Goal: Information Seeking & Learning: Understand process/instructions

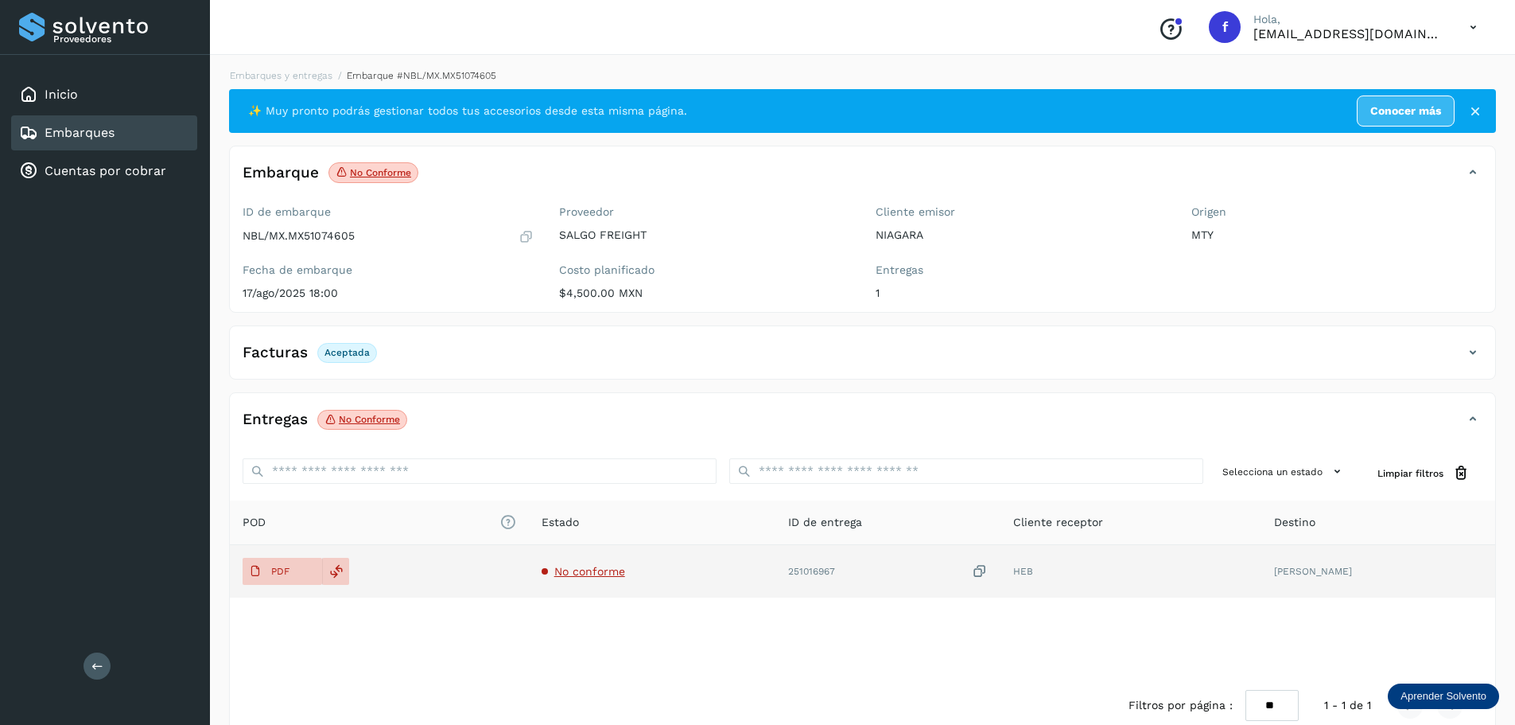
click at [574, 573] on span "No conforme" at bounding box center [589, 571] width 71 height 13
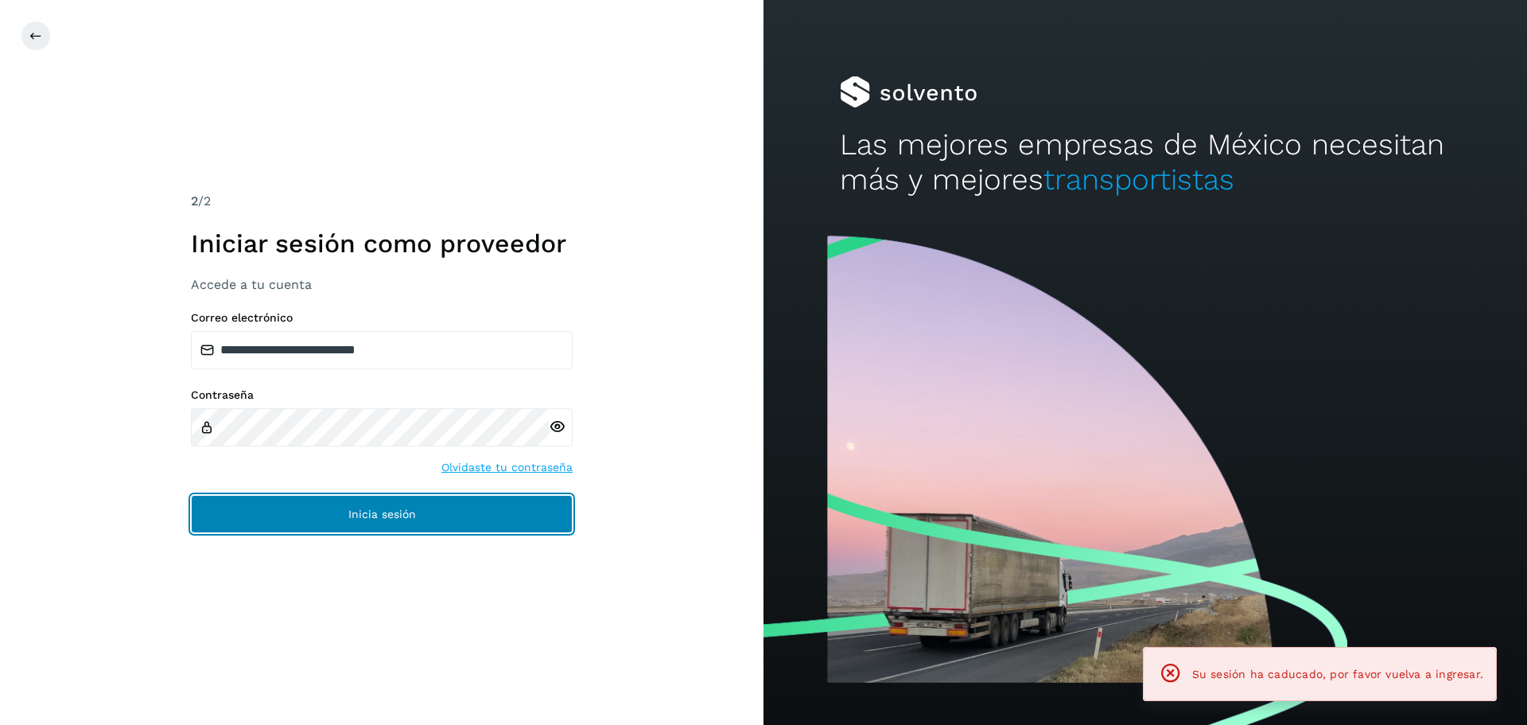
click at [523, 512] on button "Inicia sesión" at bounding box center [382, 514] width 382 height 38
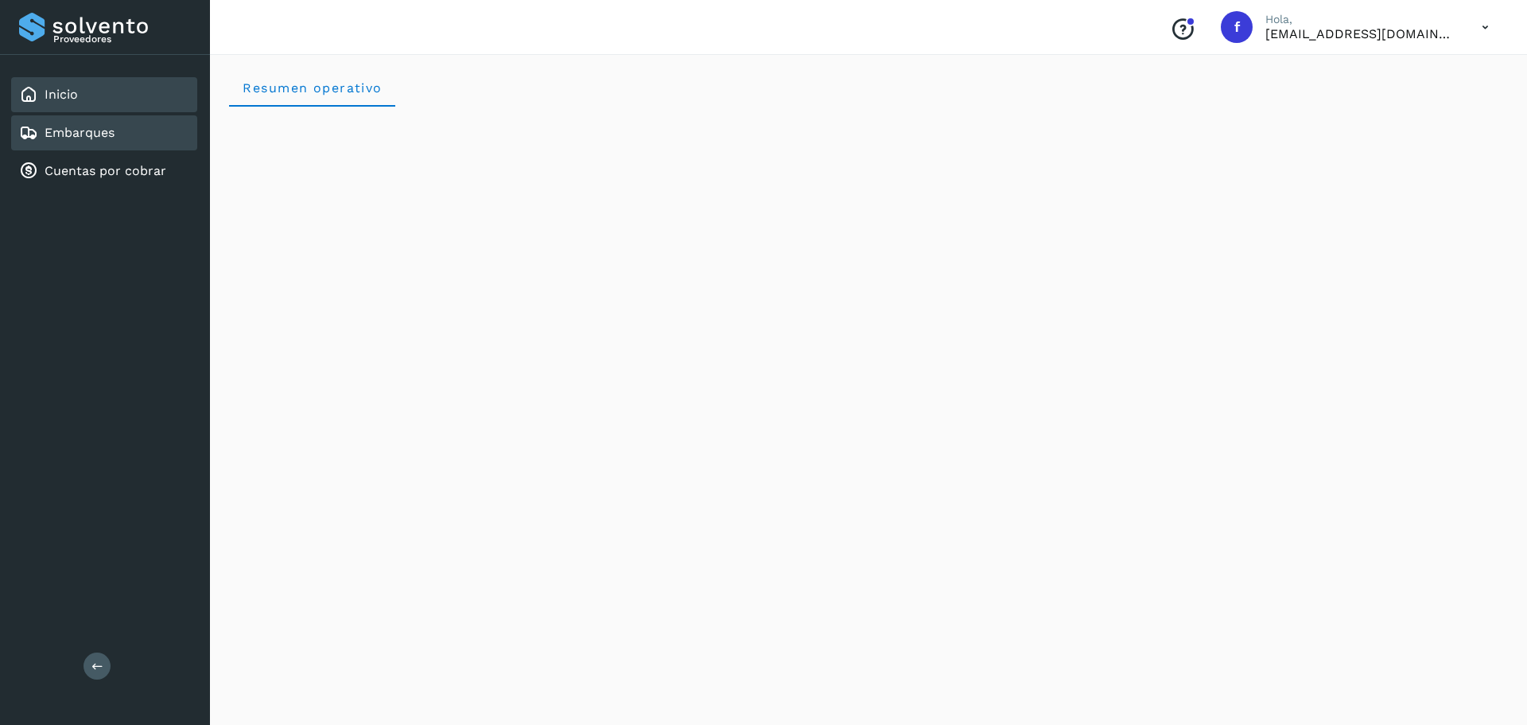
click at [115, 133] on div "Embarques" at bounding box center [104, 132] width 186 height 35
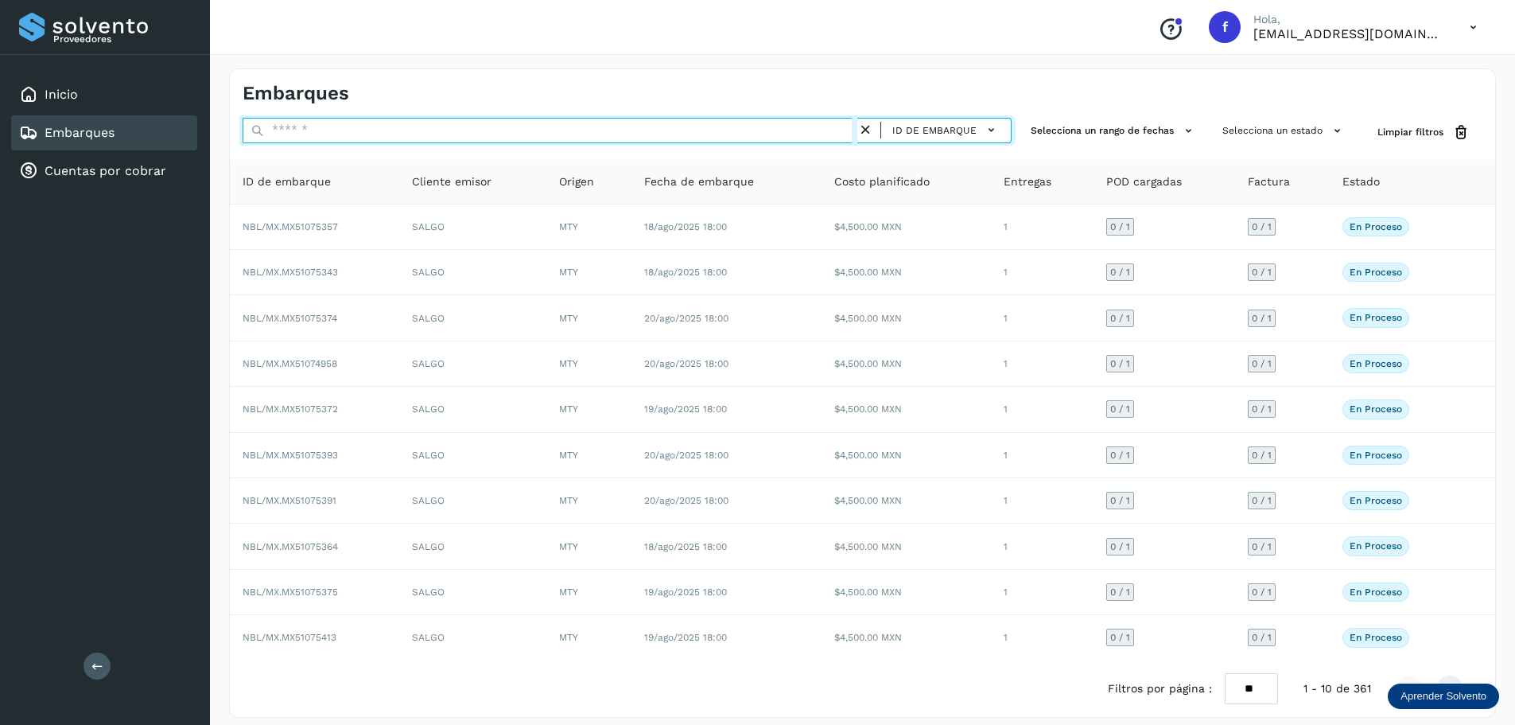
click at [454, 130] on input "text" at bounding box center [550, 130] width 615 height 25
paste input "**********"
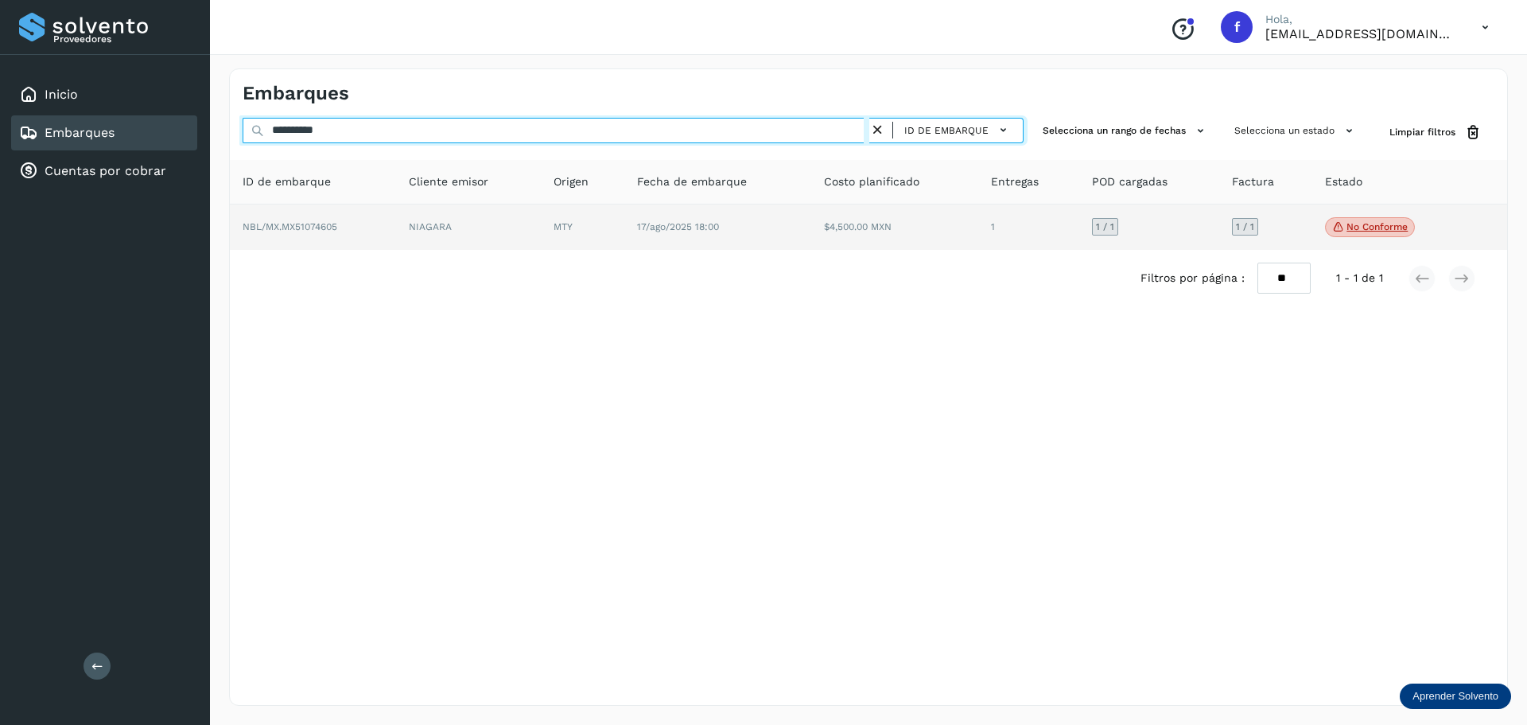
type input "**********"
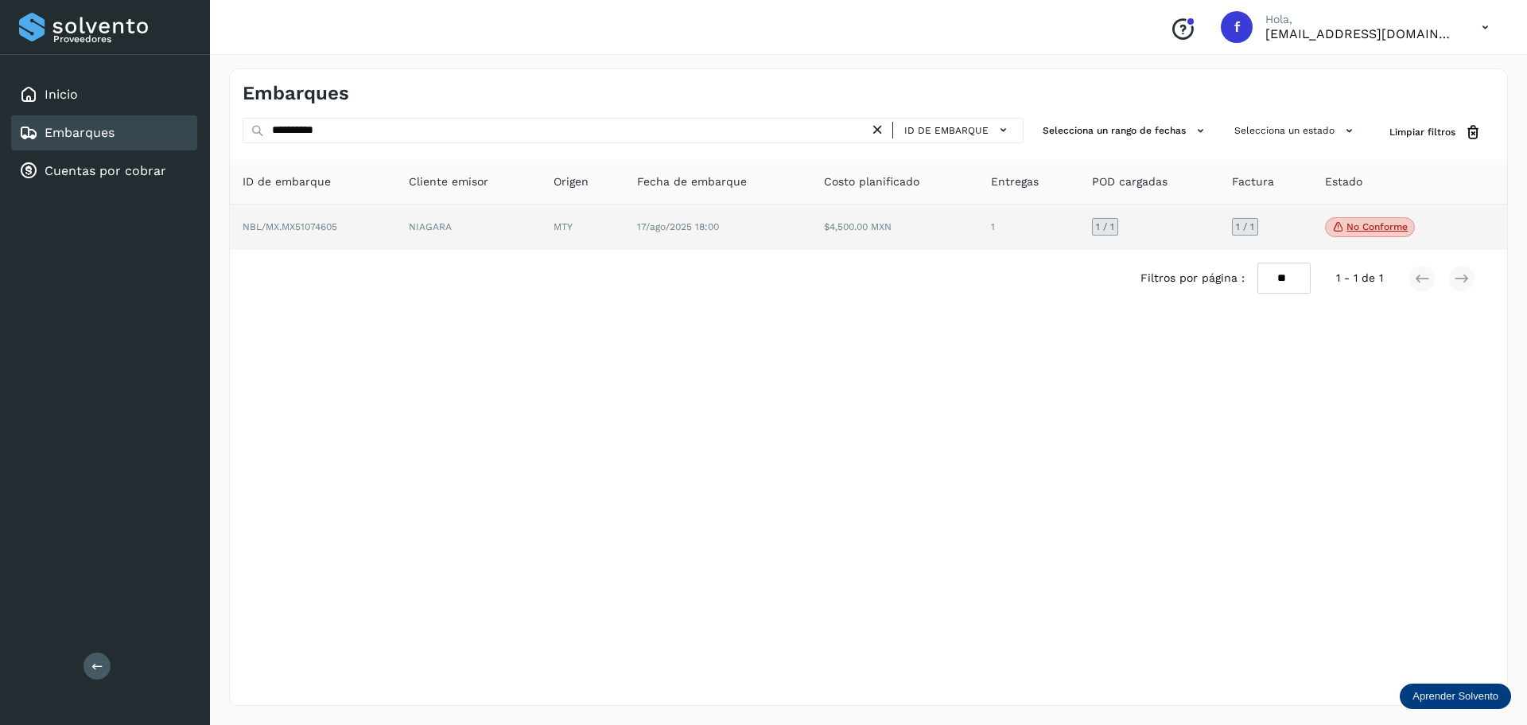
click at [1374, 229] on p "No conforme" at bounding box center [1377, 226] width 61 height 11
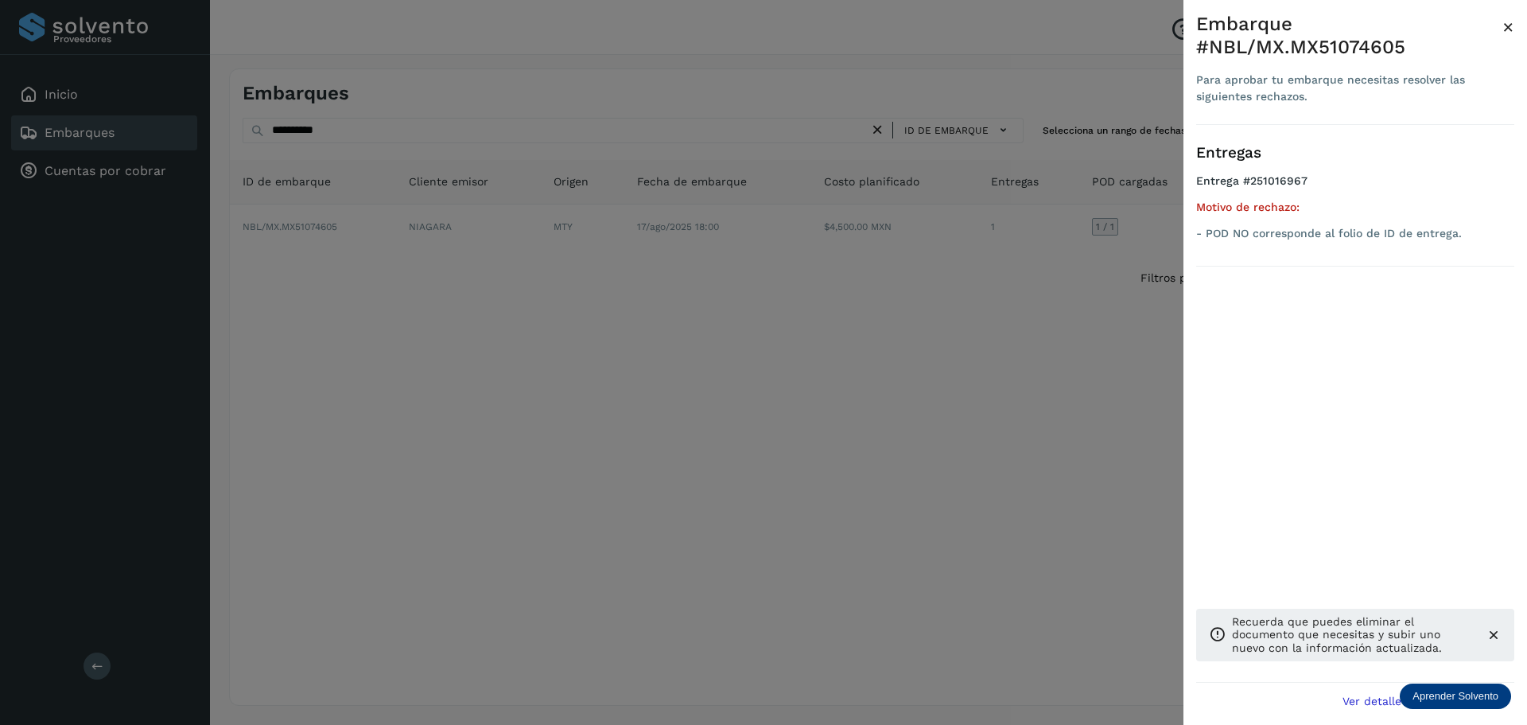
click at [1067, 495] on div at bounding box center [763, 362] width 1527 height 725
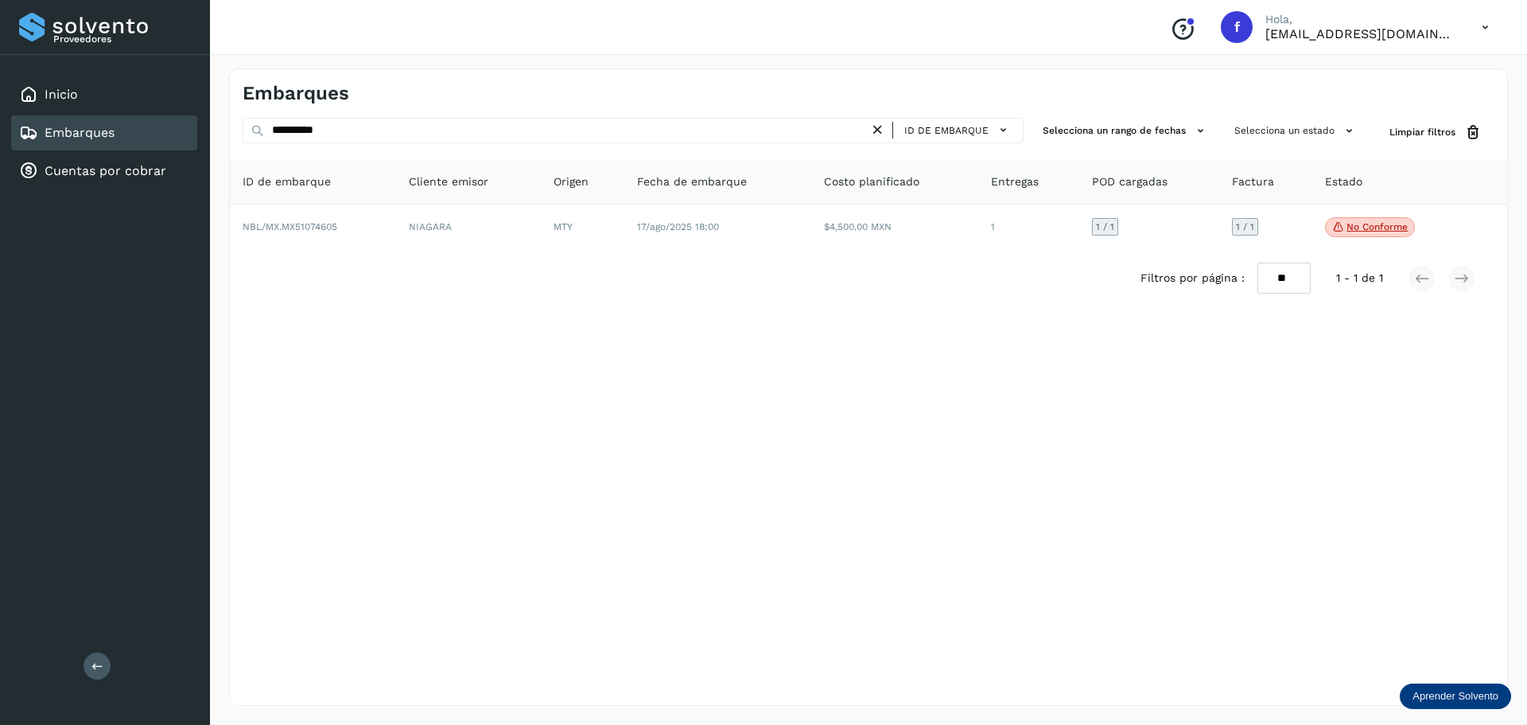
click at [1438, 695] on p "Aprender Solvento" at bounding box center [1456, 696] width 86 height 13
click at [1384, 632] on div "Aprende a usar el modulo embarques y entregas" at bounding box center [1400, 635] width 185 height 45
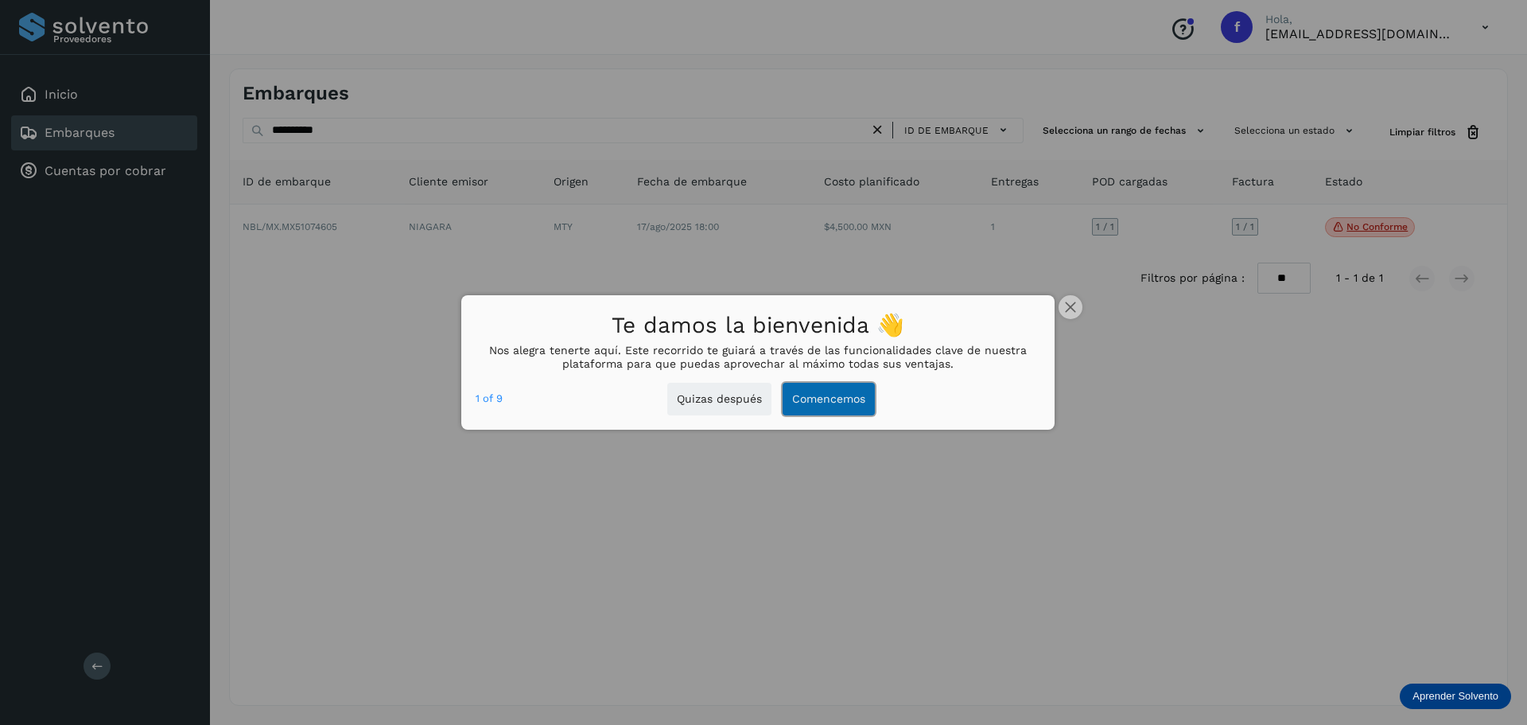
click at [830, 414] on button "Comencemos" at bounding box center [829, 399] width 92 height 33
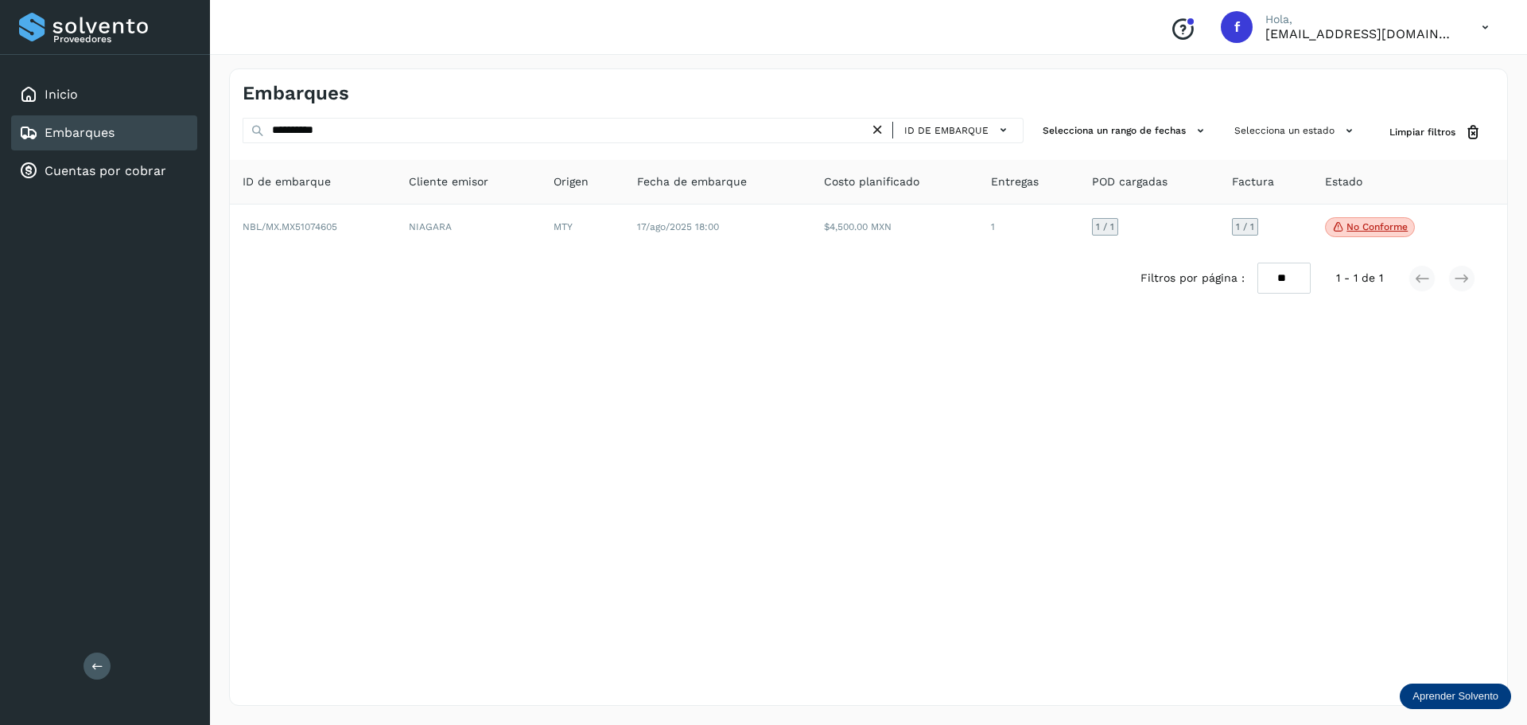
click at [1193, 17] on div at bounding box center [1191, 22] width 10 height 10
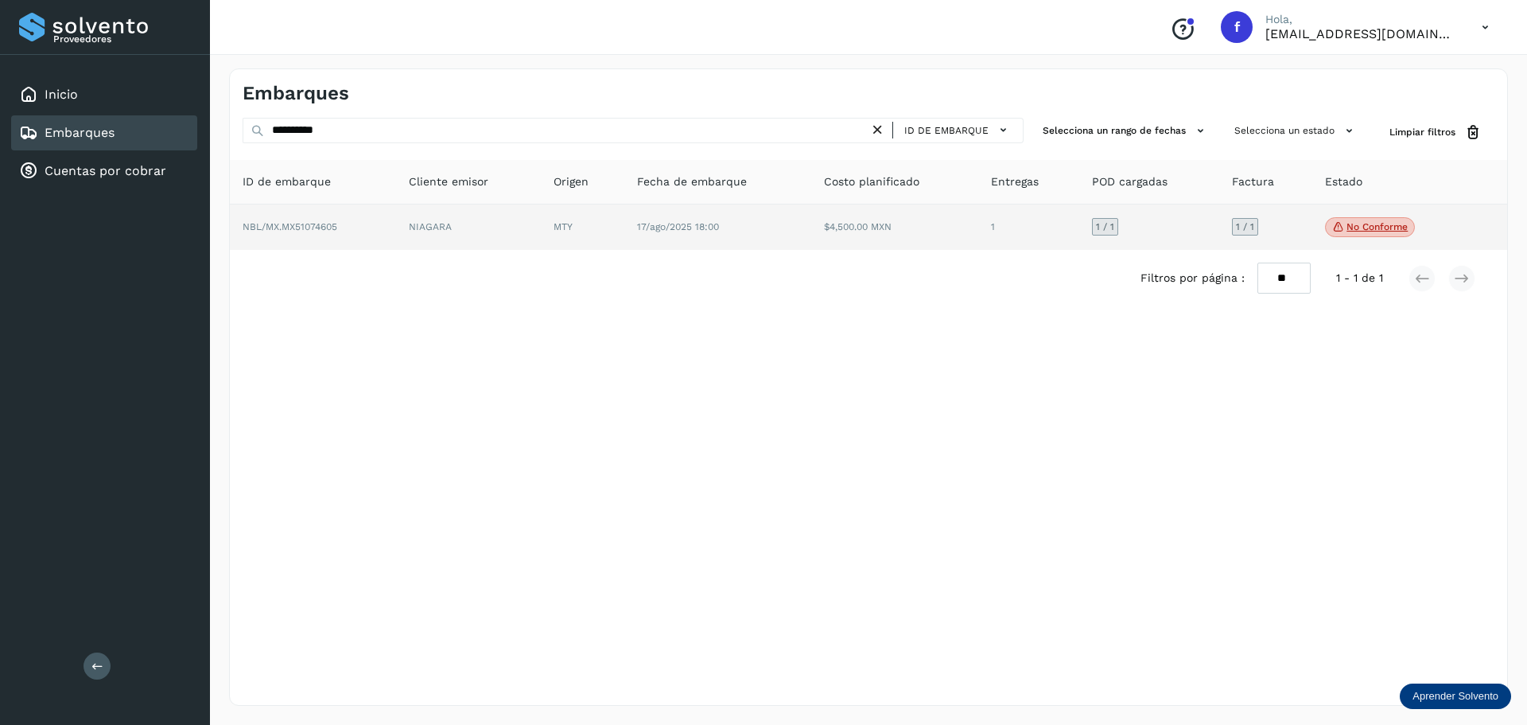
click at [1374, 224] on p "No conforme" at bounding box center [1377, 226] width 61 height 11
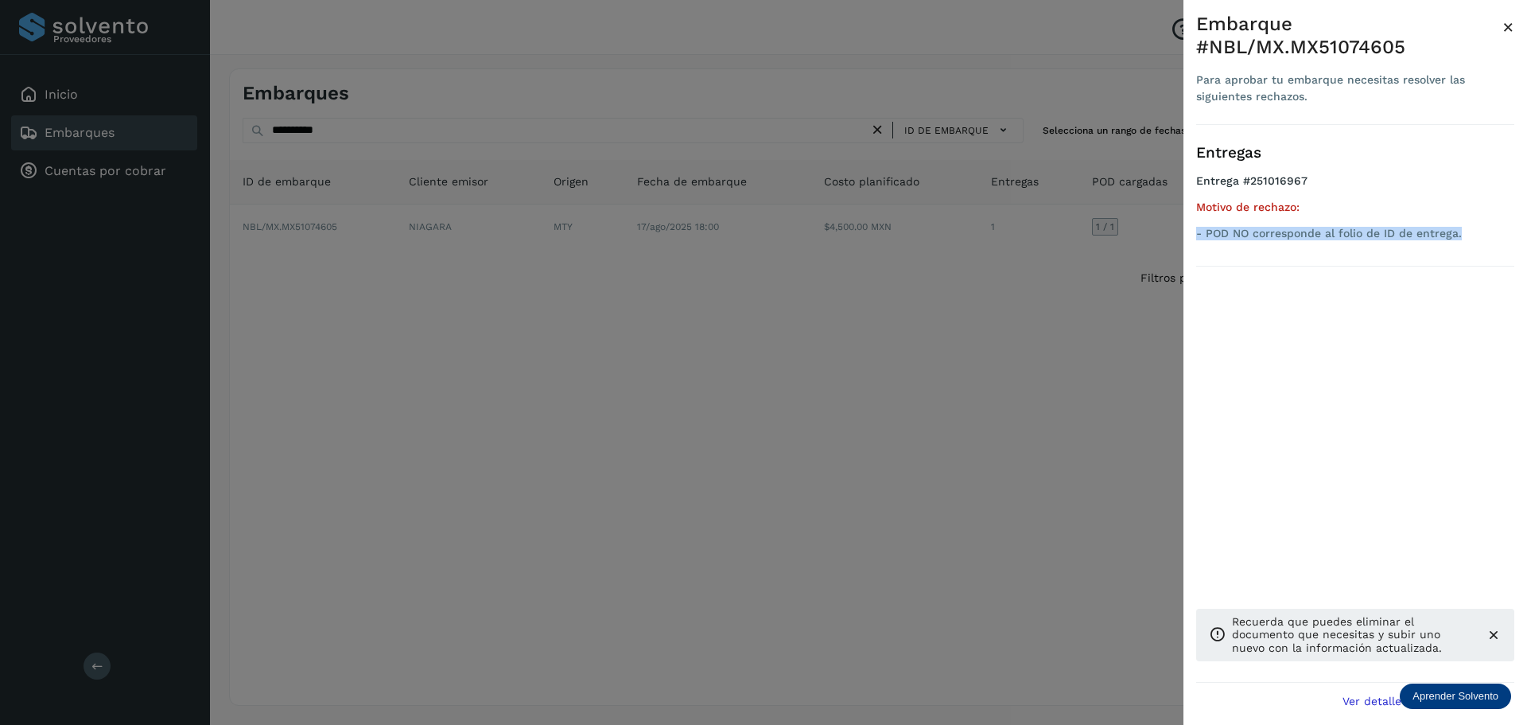
drag, startPoint x: 1464, startPoint y: 231, endPoint x: 1198, endPoint y: 231, distance: 266.5
click at [1198, 231] on p "- POD NO corresponde al folio de ID de entrega." at bounding box center [1355, 234] width 318 height 14
copy p "- POD NO corresponde al folio de ID de entrega."
click at [1056, 485] on div at bounding box center [763, 362] width 1527 height 725
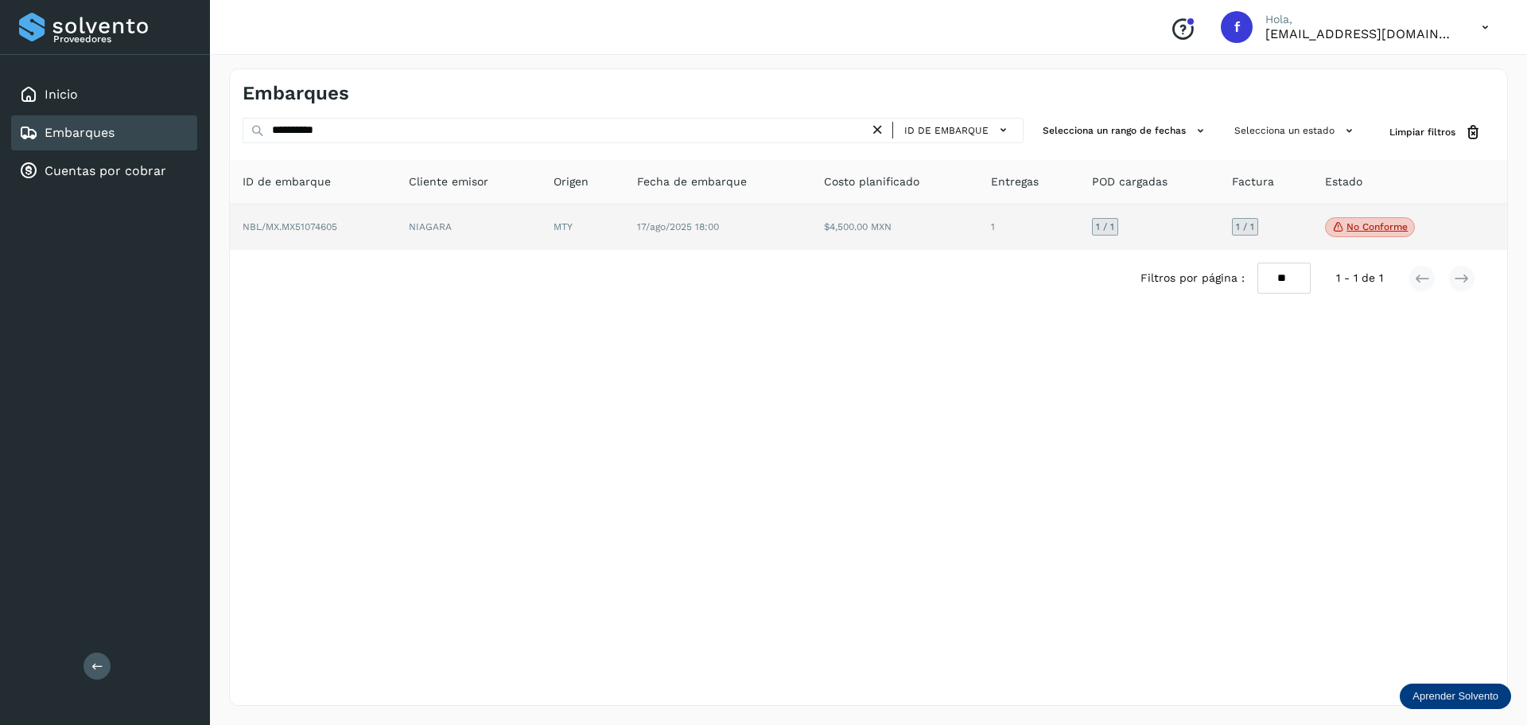
click at [1369, 228] on p "No conforme" at bounding box center [1377, 226] width 61 height 11
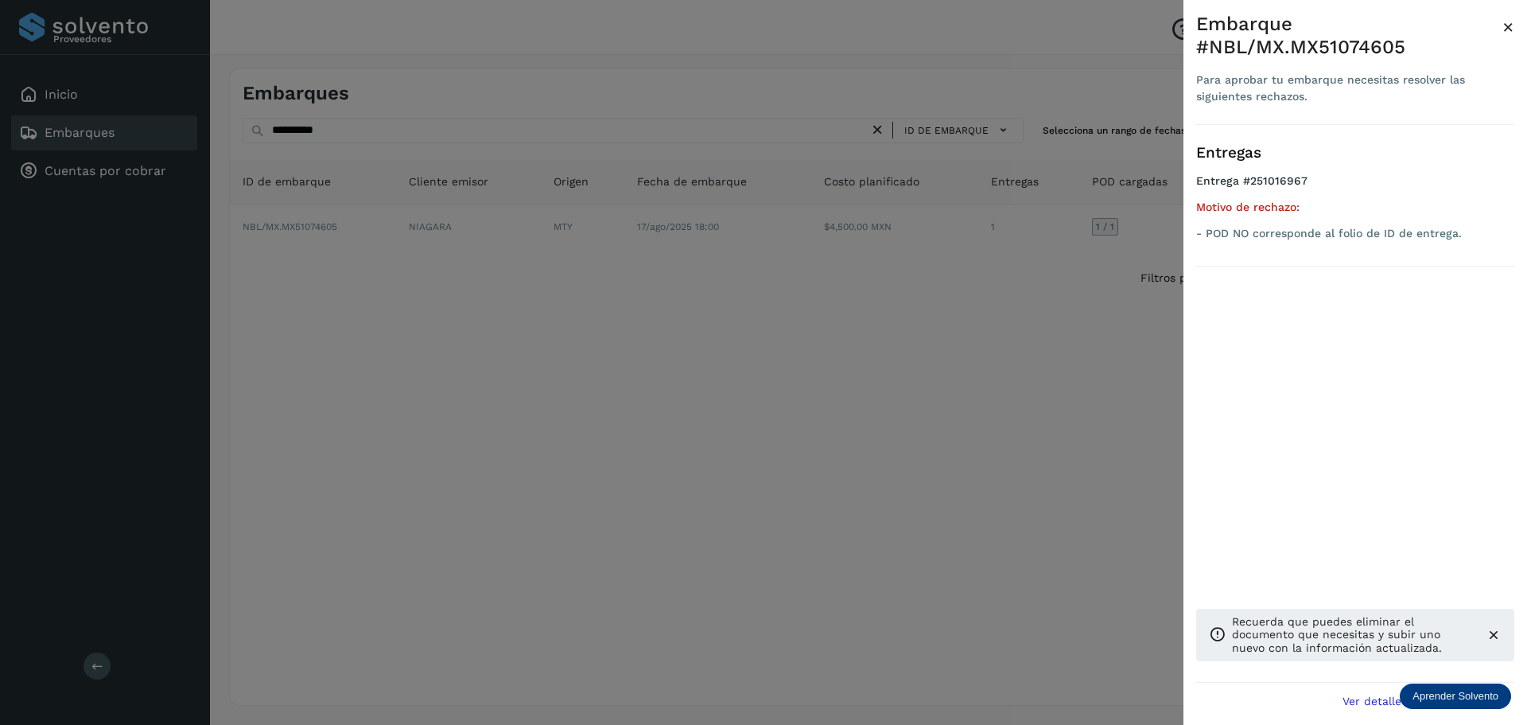
click at [1352, 52] on div "Embarque #NBL/MX.MX51074605" at bounding box center [1349, 36] width 306 height 46
click at [1352, 51] on div "Embarque #NBL/MX.MX51074605" at bounding box center [1349, 36] width 306 height 46
copy div "MX51074605"
click at [1034, 459] on div at bounding box center [763, 362] width 1527 height 725
